Goal: Task Accomplishment & Management: Complete application form

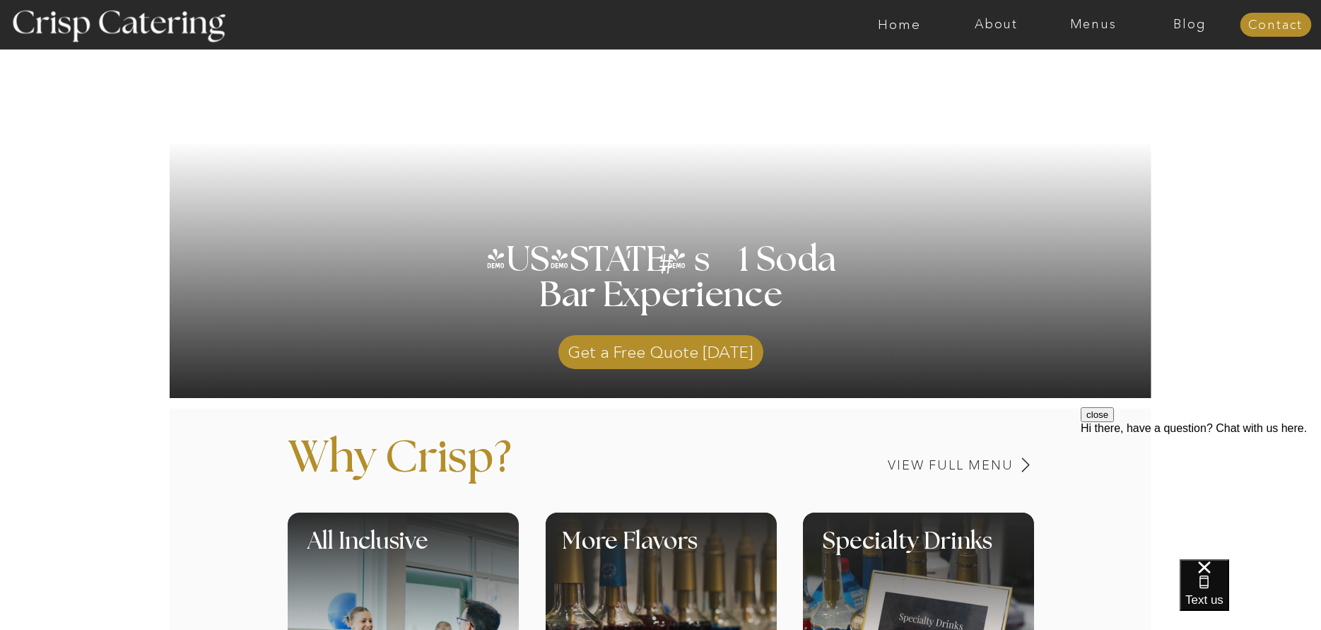
scroll to position [235, 0]
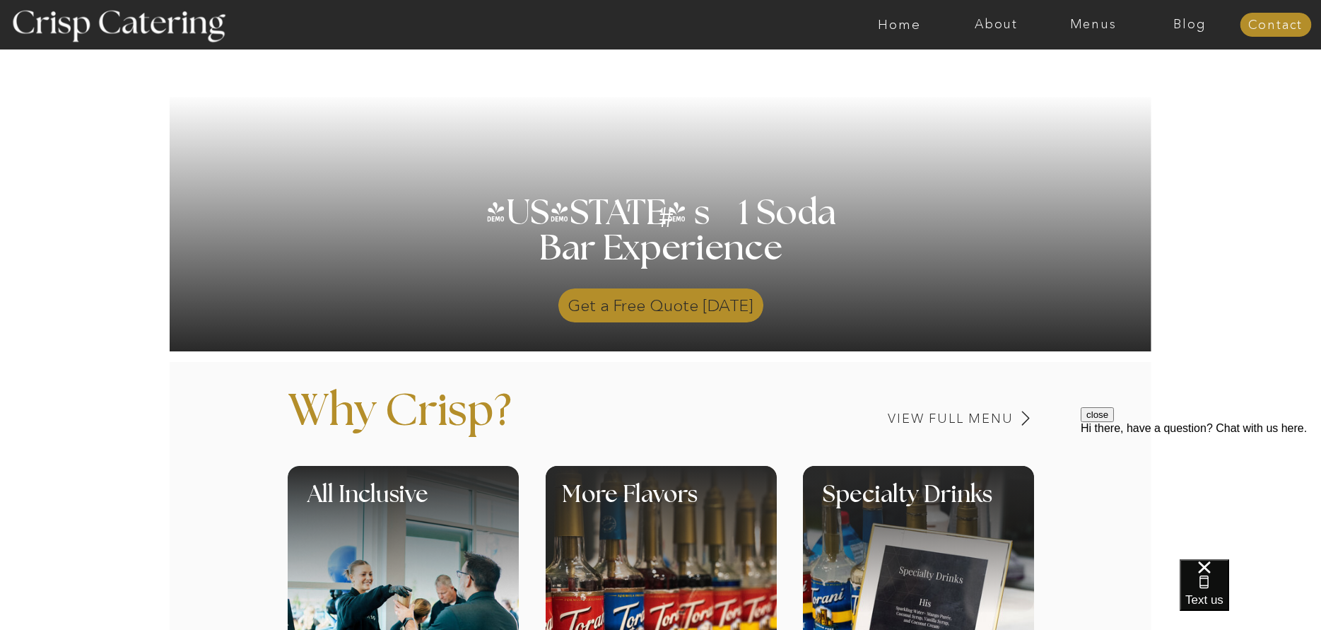
click at [632, 299] on p "Get a Free Quote [DATE]" at bounding box center [660, 301] width 205 height 41
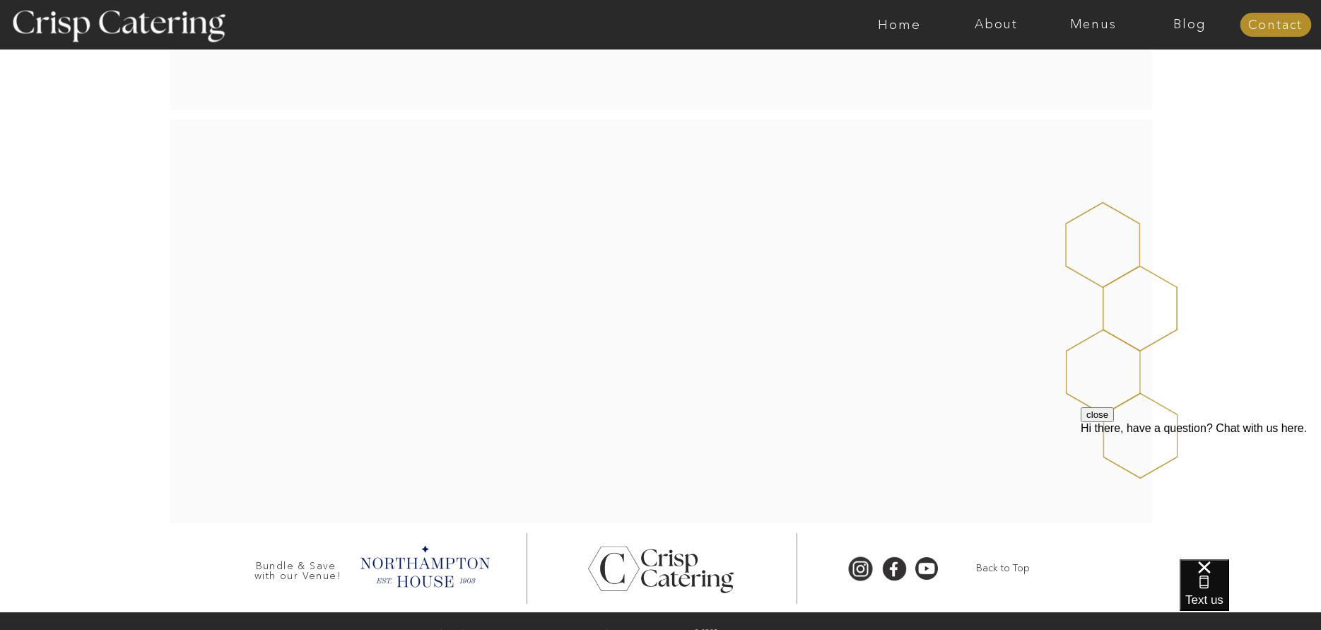
scroll to position [235, 0]
